Goal: Task Accomplishment & Management: Manage account settings

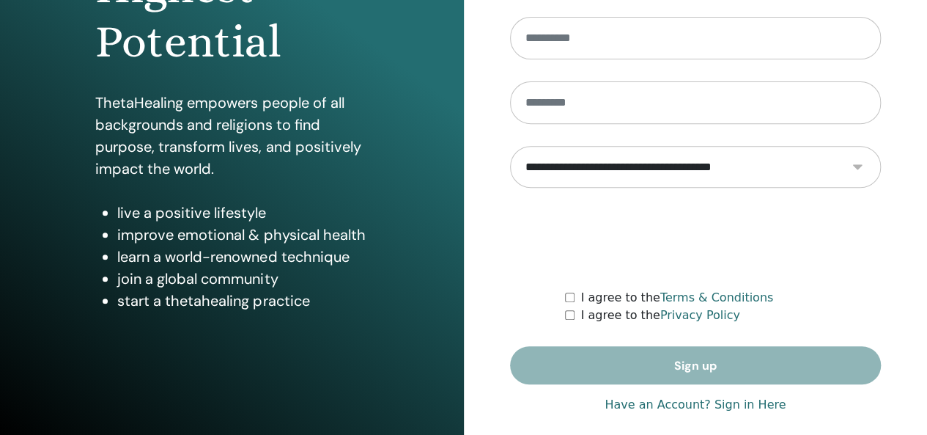
scroll to position [268, 0]
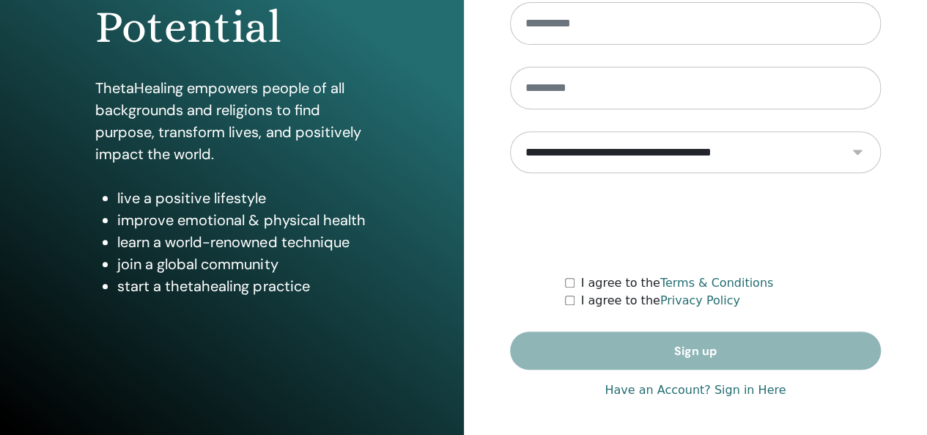
type input "**********"
click at [704, 337] on form "**********" at bounding box center [696, 154] width 372 height 432
click at [674, 392] on link "Have an Account? Sign in Here" at bounding box center [695, 390] width 181 height 18
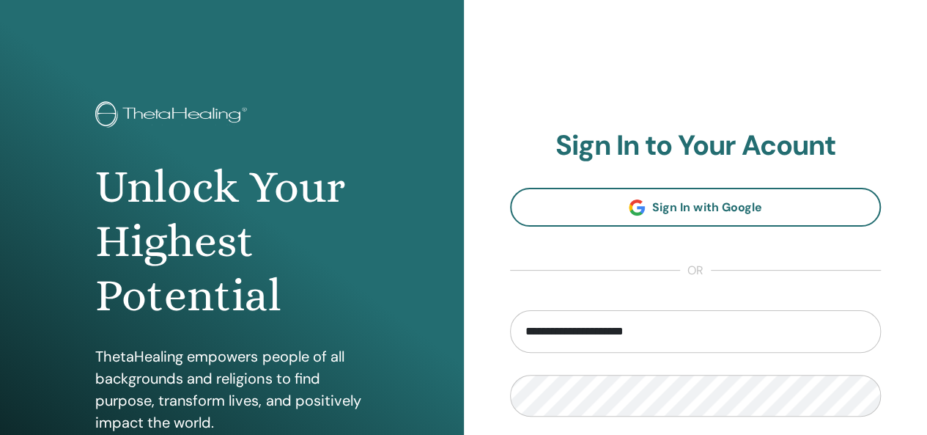
scroll to position [220, 0]
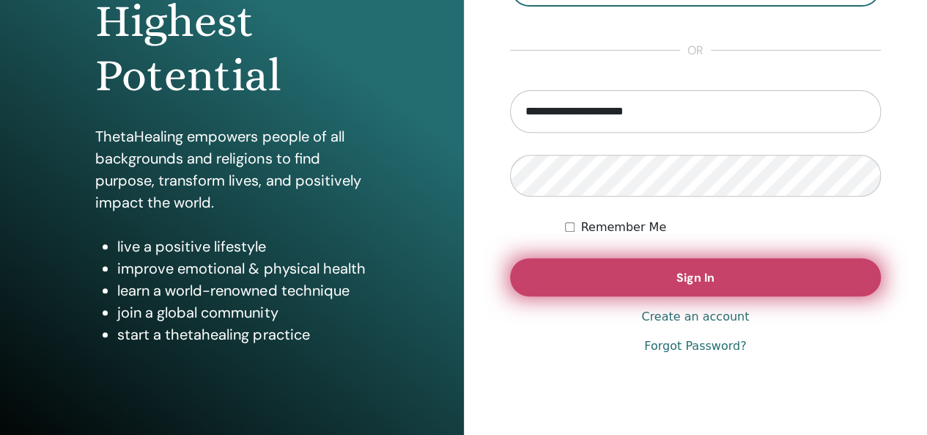
click at [719, 276] on button "Sign In" at bounding box center [696, 277] width 372 height 38
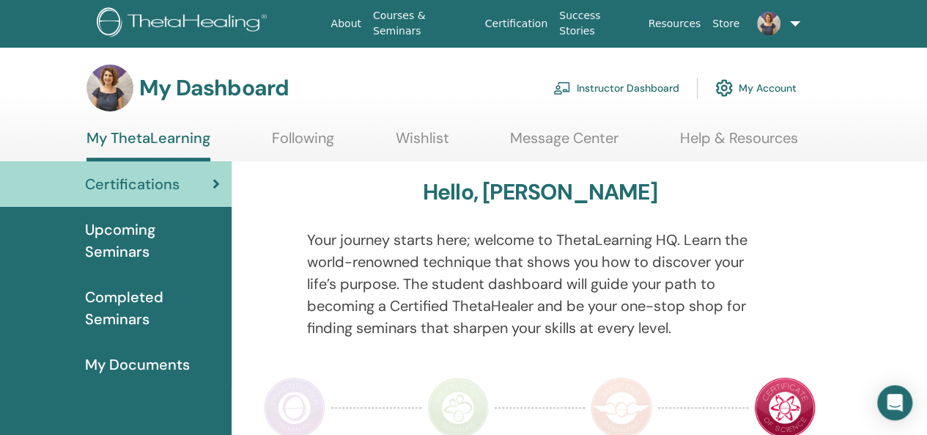
click at [659, 92] on link "Instructor Dashboard" at bounding box center [617, 88] width 126 height 32
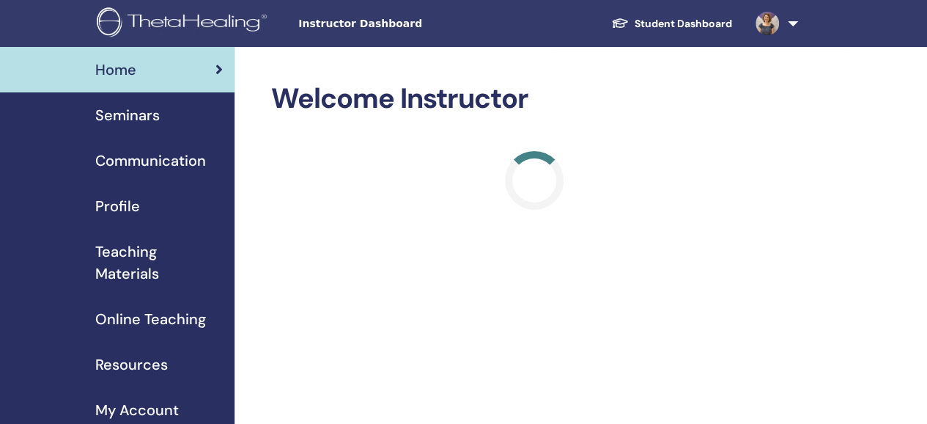
click at [120, 111] on span "Seminars" at bounding box center [127, 115] width 65 height 22
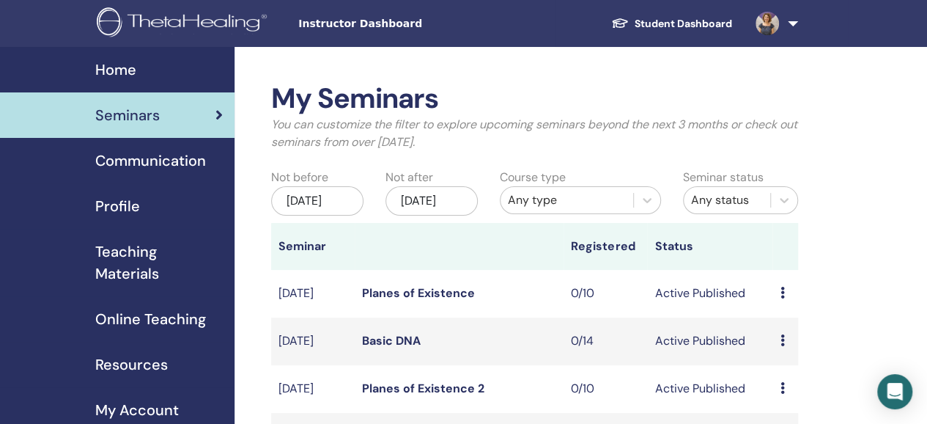
scroll to position [73, 0]
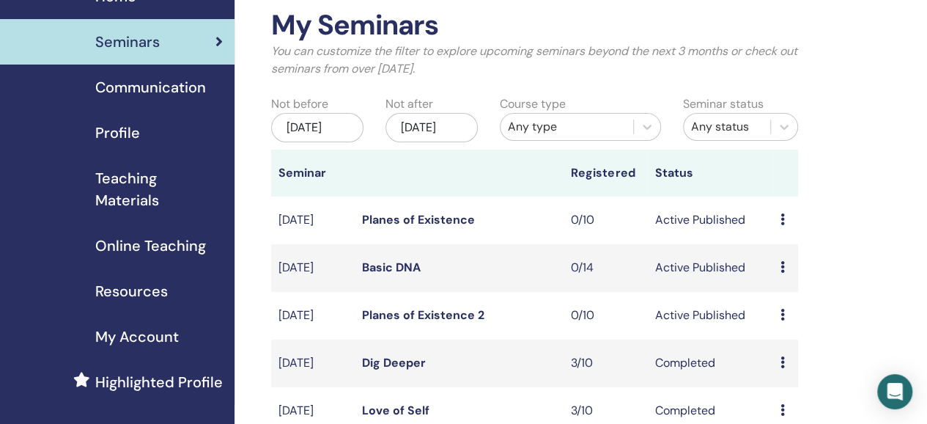
click at [430, 323] on link "Planes of Existence 2" at bounding box center [423, 314] width 122 height 15
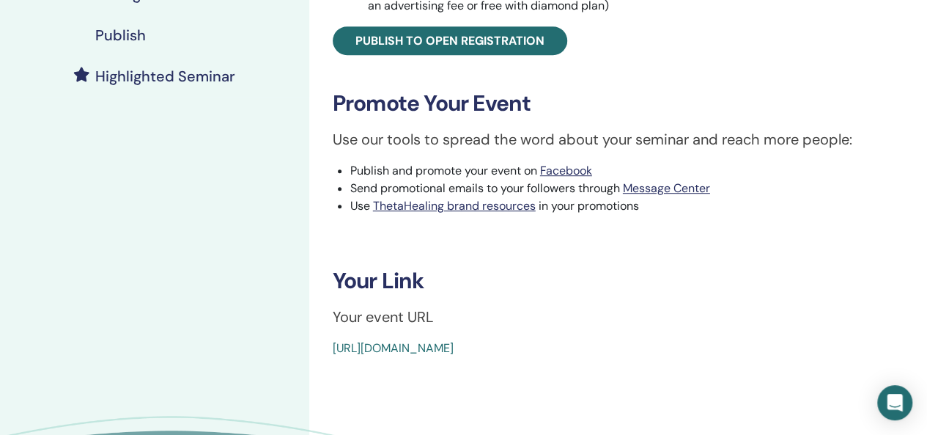
scroll to position [440, 0]
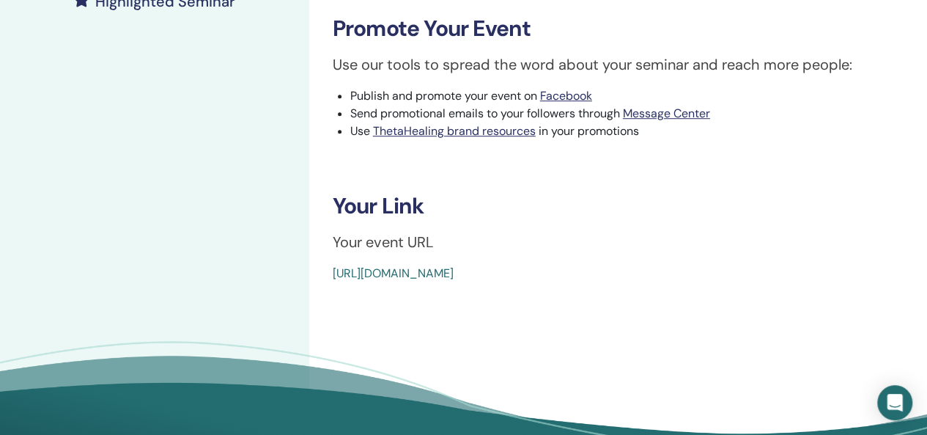
drag, startPoint x: 677, startPoint y: 279, endPoint x: 326, endPoint y: 291, distance: 352.1
click at [326, 291] on div "Planes of Existence 2 Event Type In-Person Event Status Active Published Regist…" at bounding box center [618, 47] width 618 height 881
copy link "[URL][DOMAIN_NAME]"
